Goal: Use online tool/utility: Utilize a website feature to perform a specific function

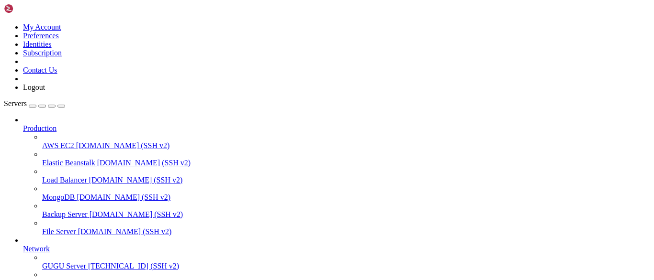
scroll to position [9, 0]
click at [75, 262] on span "GUGU Server" at bounding box center [64, 266] width 44 height 8
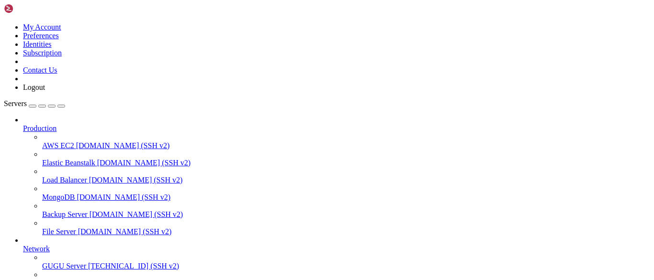
scroll to position [9, 0]
